Goal: Information Seeking & Learning: Learn about a topic

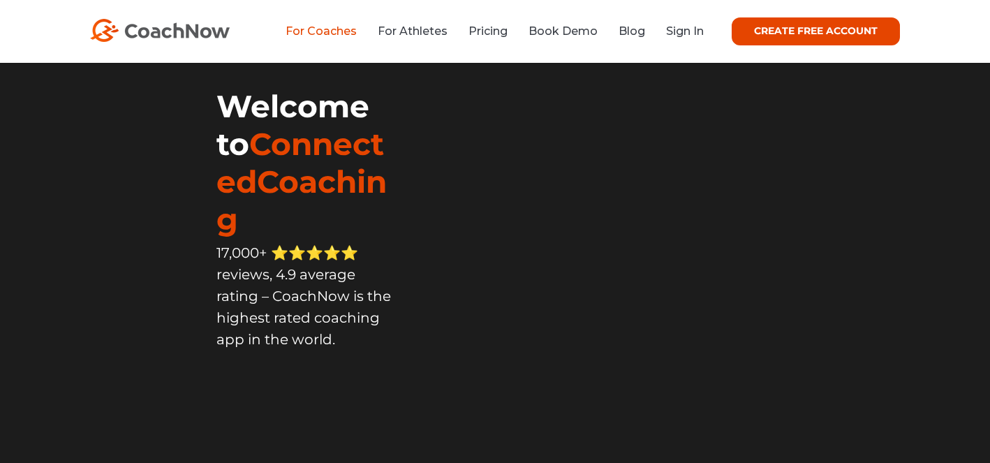
click at [324, 34] on link "For Coaches" at bounding box center [321, 30] width 71 height 13
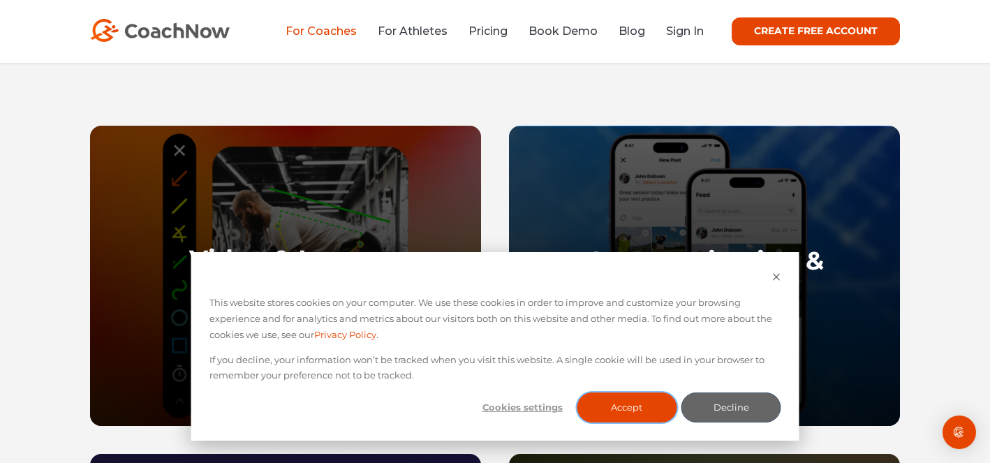
click at [632, 403] on button "Accept" at bounding box center [627, 407] width 100 height 30
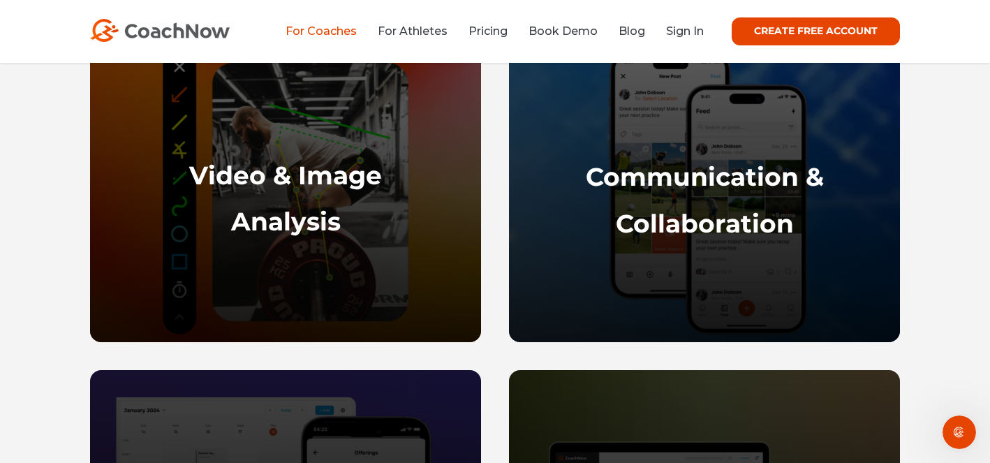
scroll to position [670, 0]
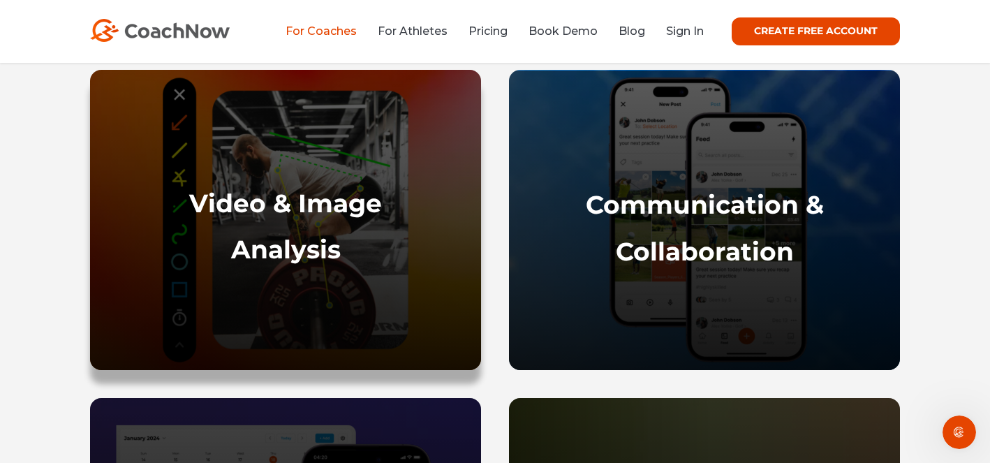
click at [327, 207] on strong "Video & Image" at bounding box center [285, 203] width 193 height 31
click at [279, 256] on strong "Analysis" at bounding box center [286, 249] width 110 height 31
click at [348, 212] on strong "Video & Image" at bounding box center [285, 203] width 193 height 31
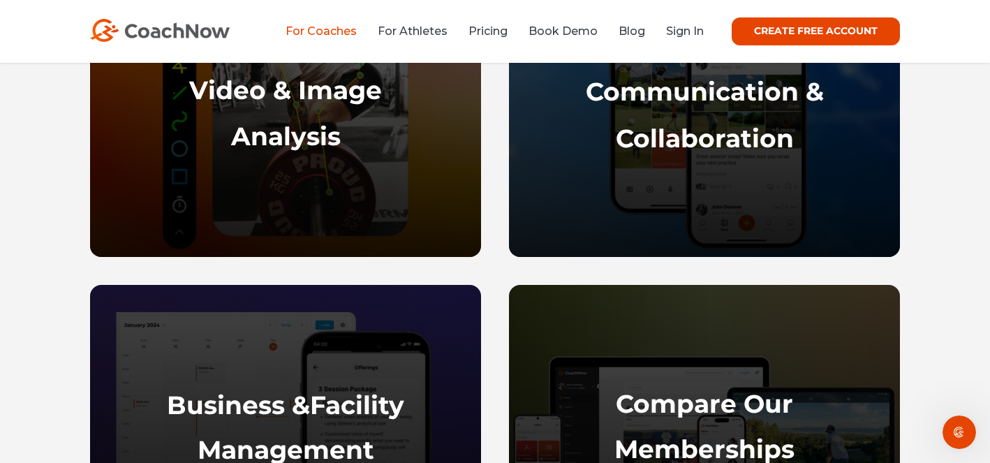
scroll to position [782, 0]
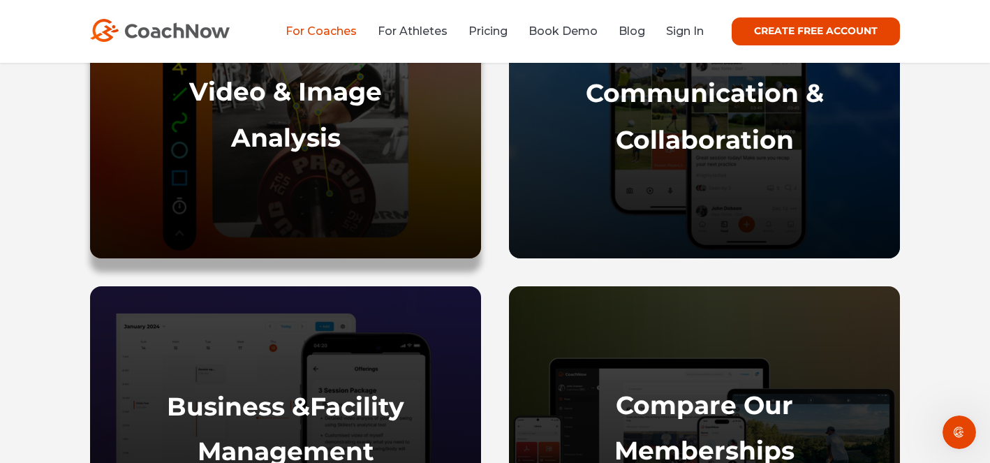
click at [274, 98] on strong "Video & Image" at bounding box center [285, 91] width 193 height 31
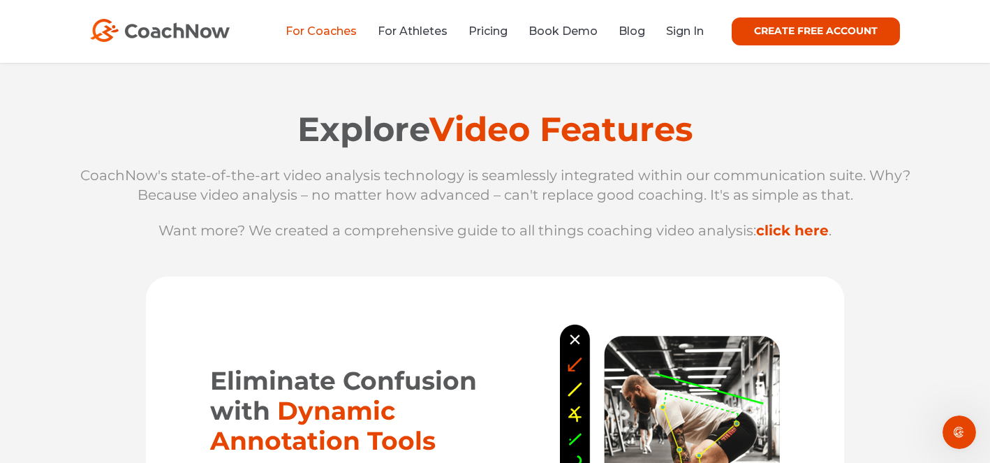
scroll to position [1452, 0]
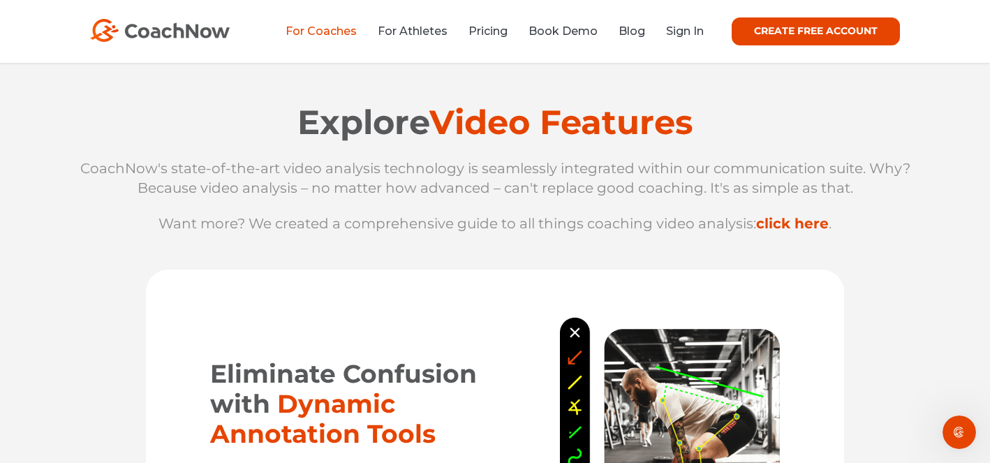
click at [786, 219] on link "click here" at bounding box center [792, 223] width 73 height 17
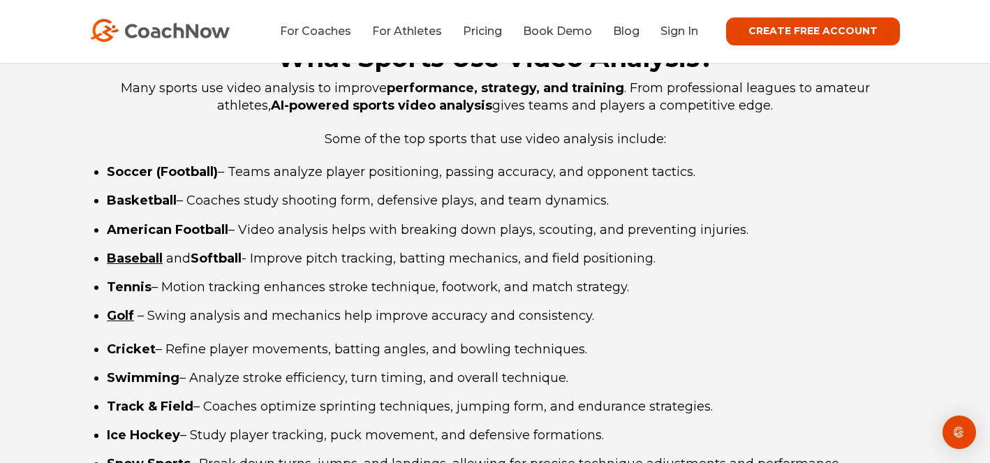
scroll to position [1675, 0]
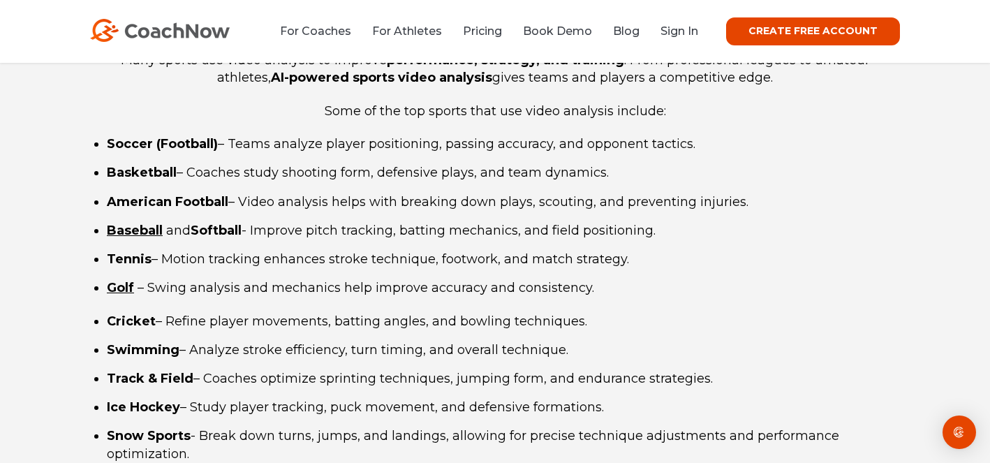
click at [122, 289] on strong "Golf" at bounding box center [120, 287] width 27 height 15
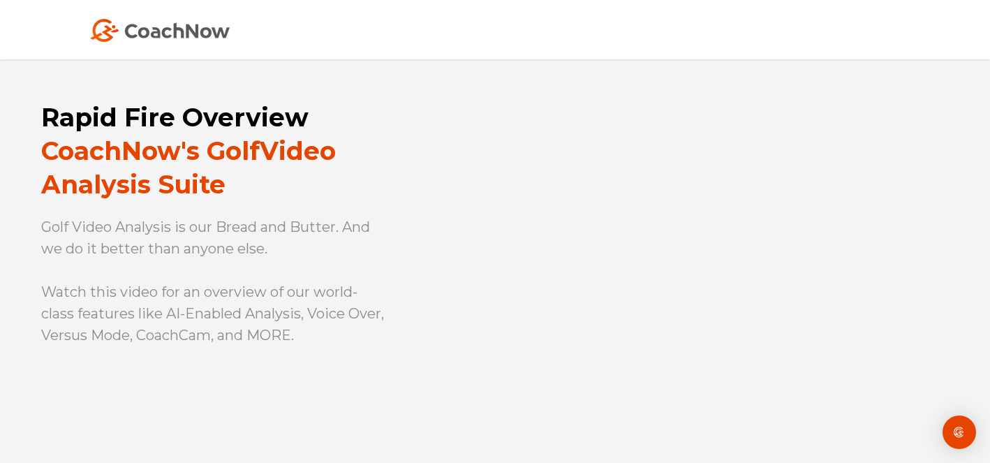
scroll to position [894, 0]
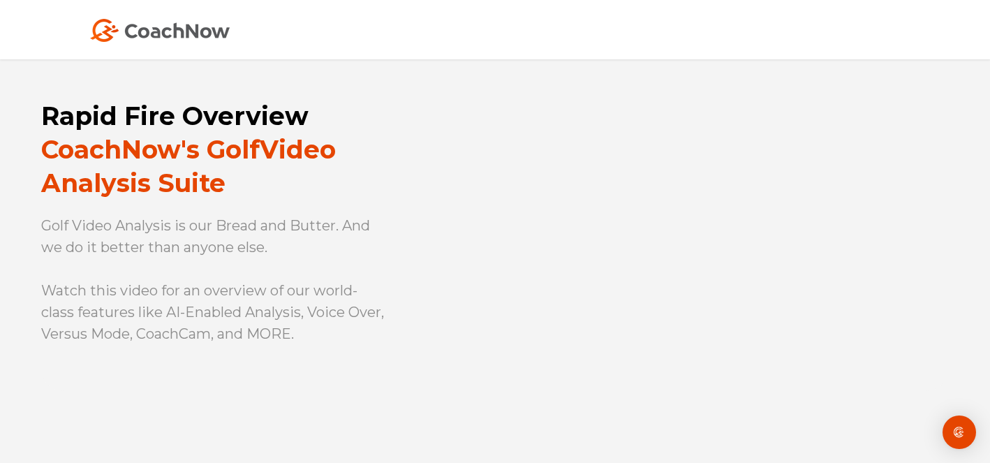
click at [401, 405] on div "Rapid Fire Overview CoachNow's Golf Video Analysis Suite Golf Video Analysis is…" at bounding box center [495, 226] width 990 height 470
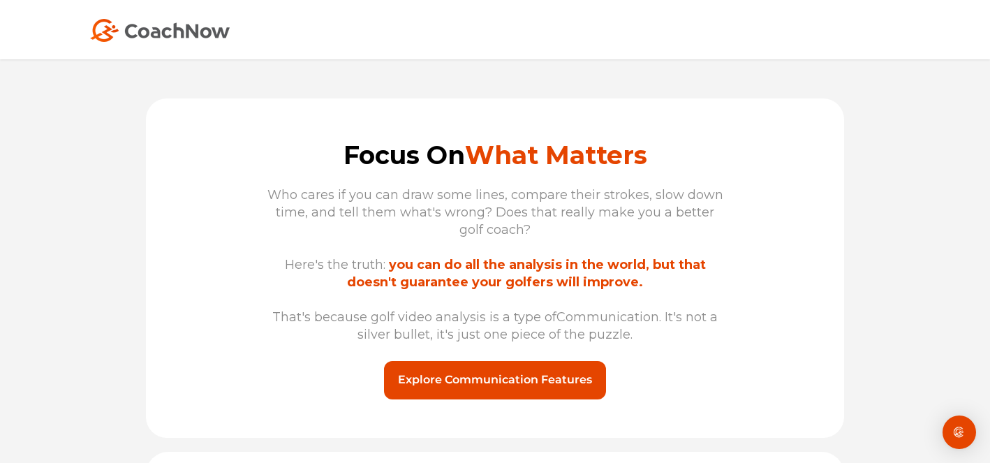
scroll to position [7260, 0]
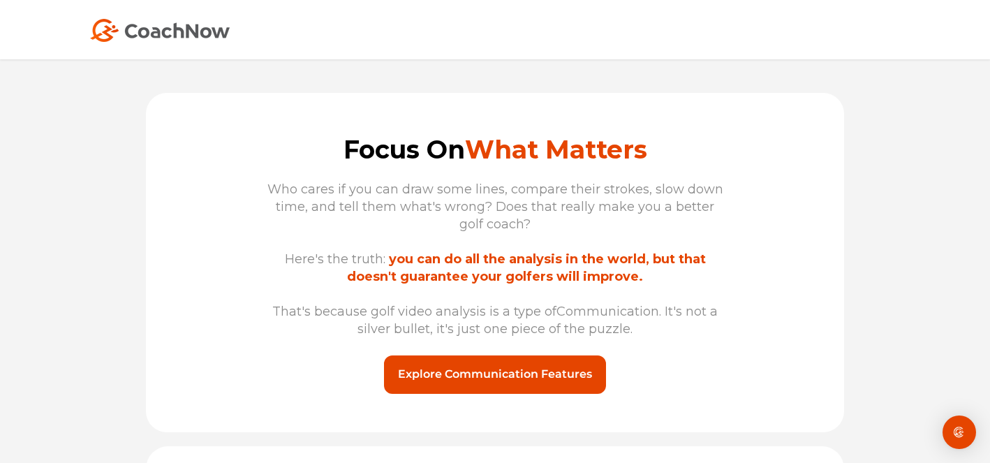
click at [526, 386] on link "Explore Communication Features" at bounding box center [495, 374] width 222 height 38
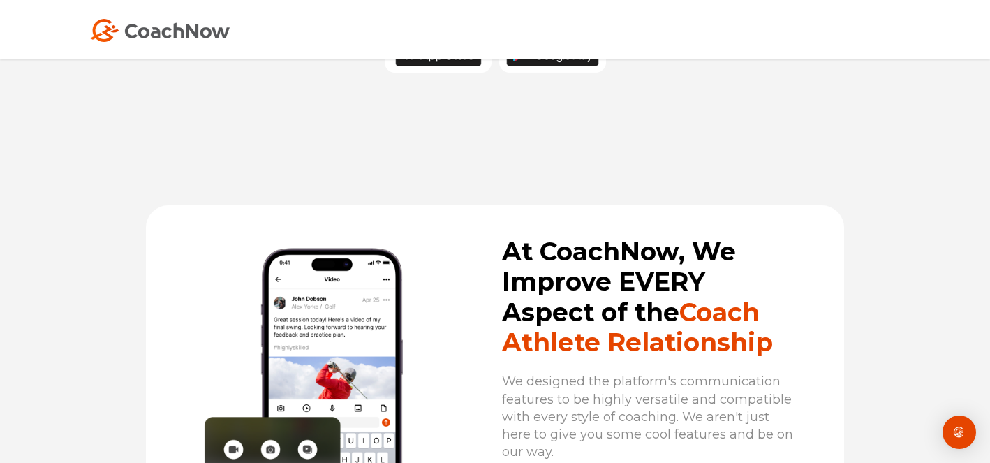
scroll to position [8641, 0]
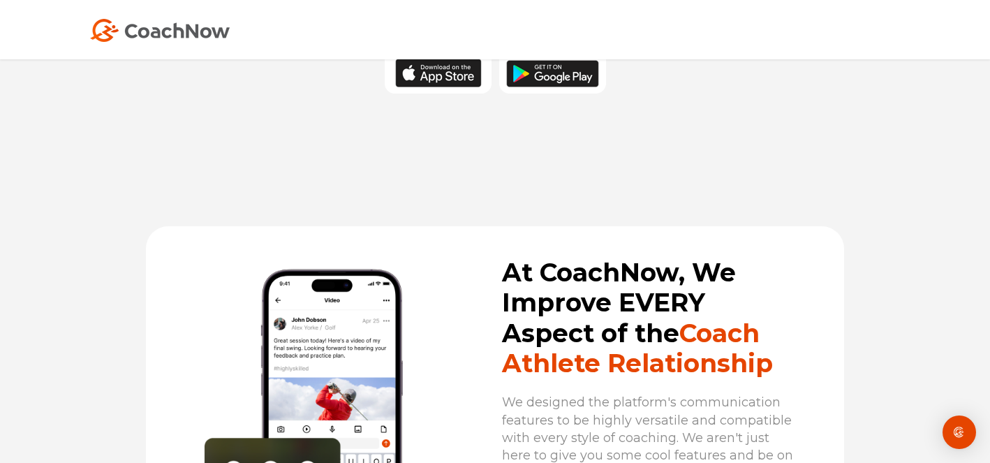
click at [984, 82] on div at bounding box center [495, 2] width 990 height 447
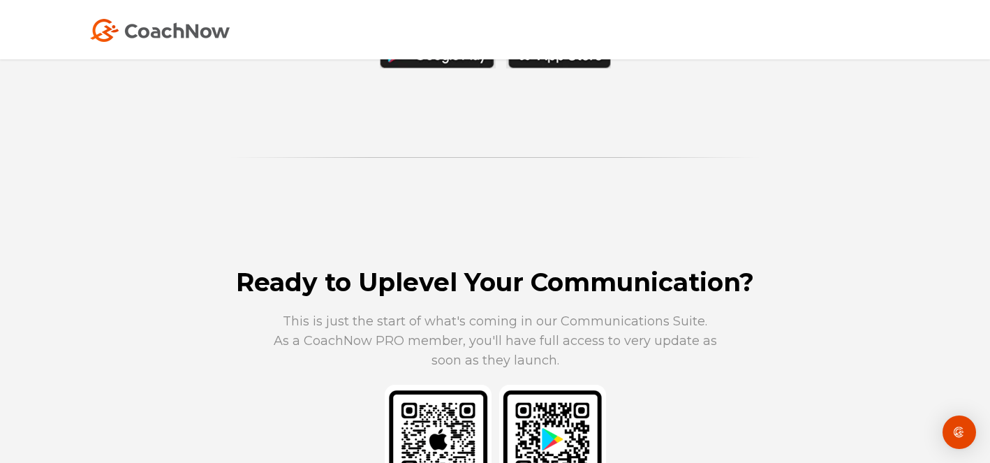
scroll to position [8194, 0]
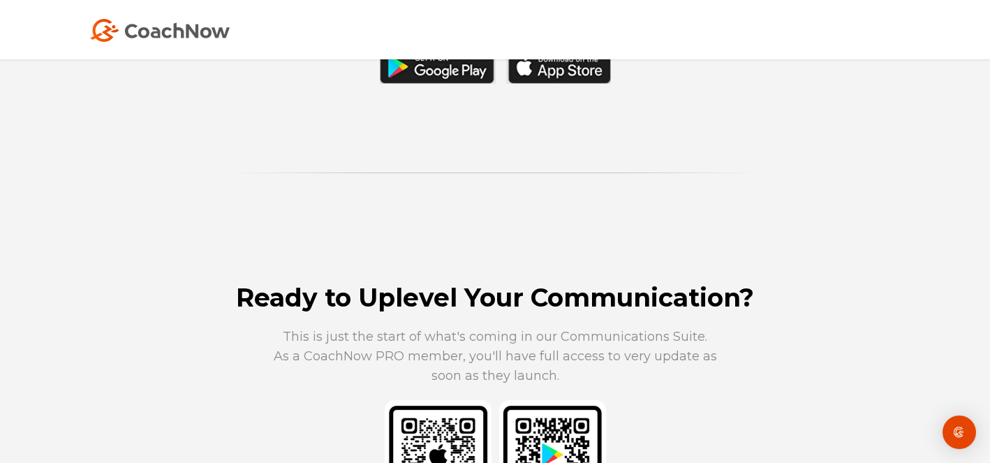
click at [194, 31] on img at bounding box center [160, 30] width 140 height 23
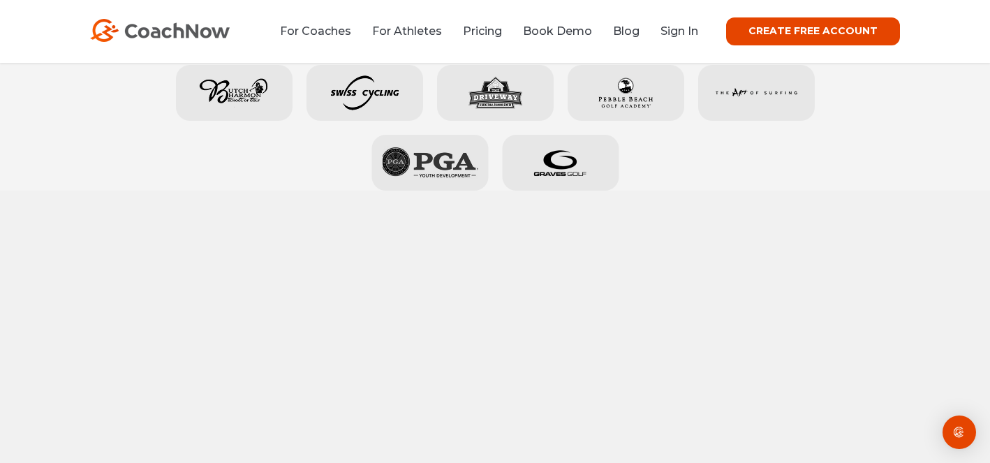
scroll to position [949, 0]
